Goal: Information Seeking & Learning: Learn about a topic

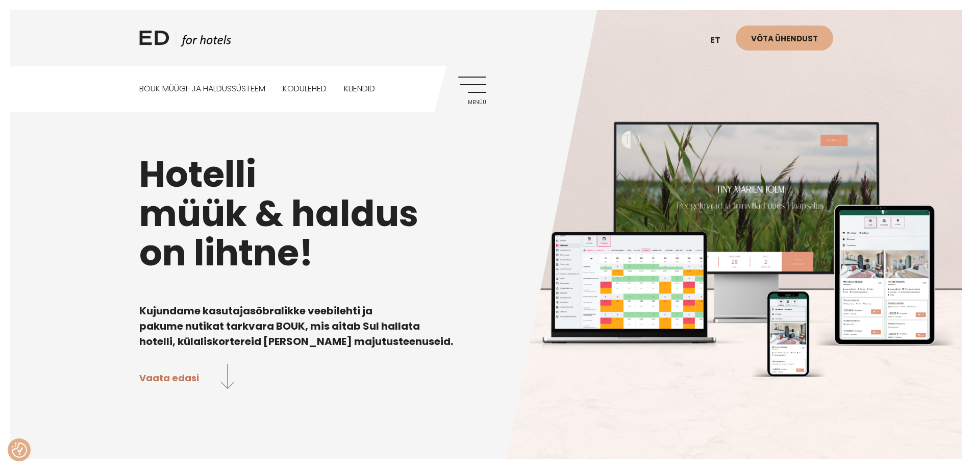
click at [466, 84] on link "Menüü" at bounding box center [472, 91] width 28 height 28
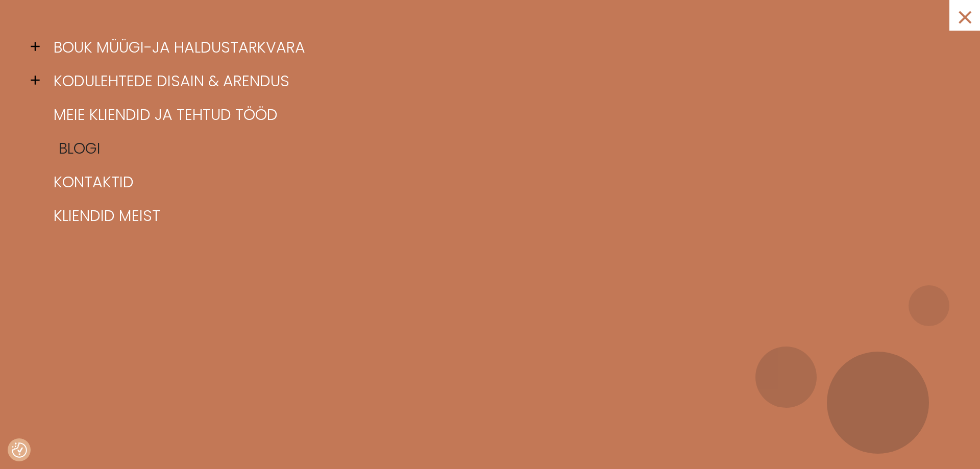
click at [86, 147] on link "Blogi" at bounding box center [502, 149] width 903 height 34
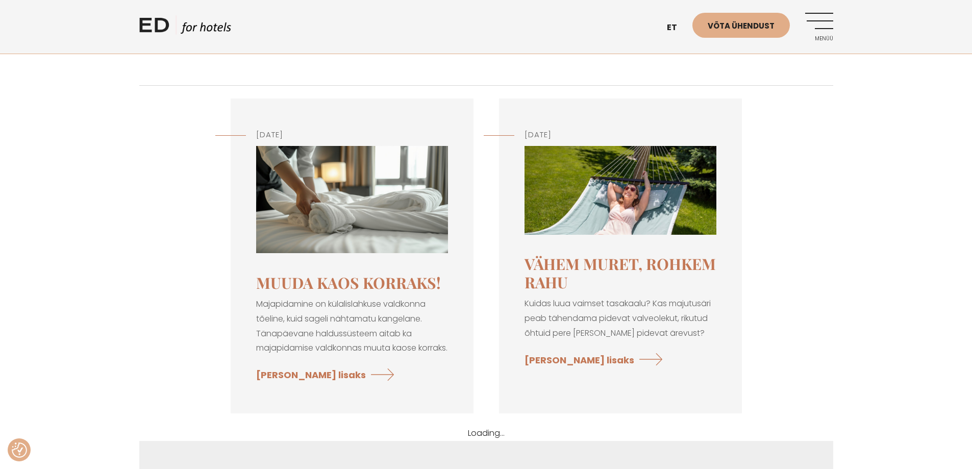
scroll to position [102, 0]
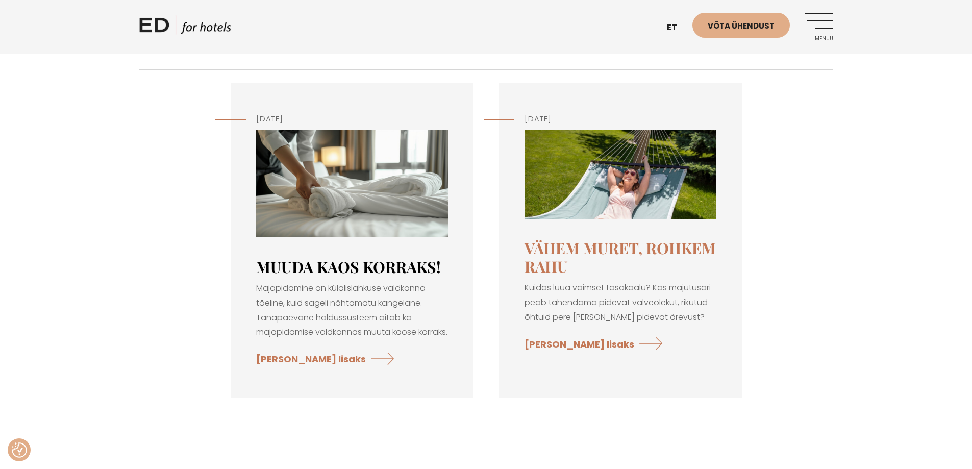
click at [357, 269] on link "Muuda kaos korraks!" at bounding box center [348, 267] width 185 height 20
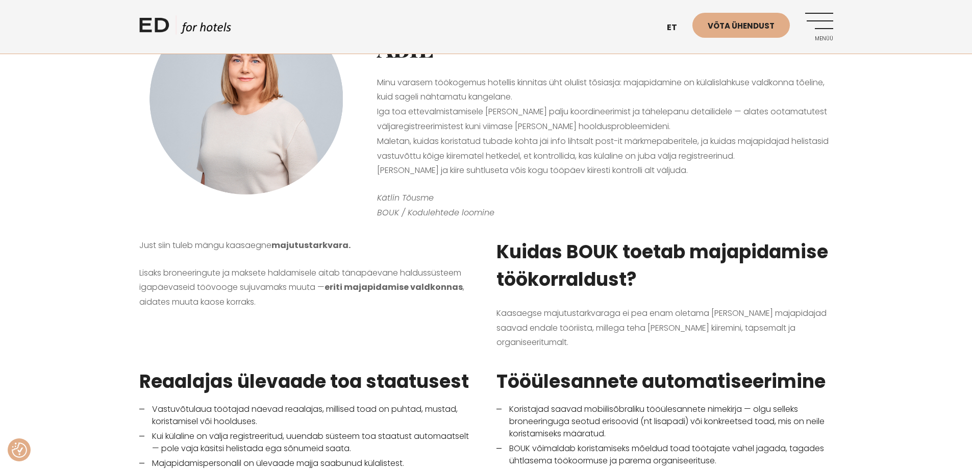
scroll to position [255, 0]
